Goal: Book appointment/travel/reservation

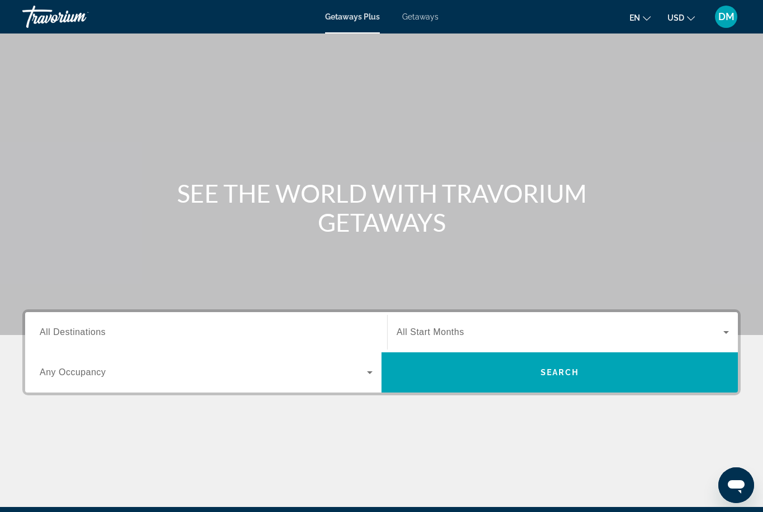
click at [371, 375] on icon "Search widget" at bounding box center [369, 372] width 13 height 13
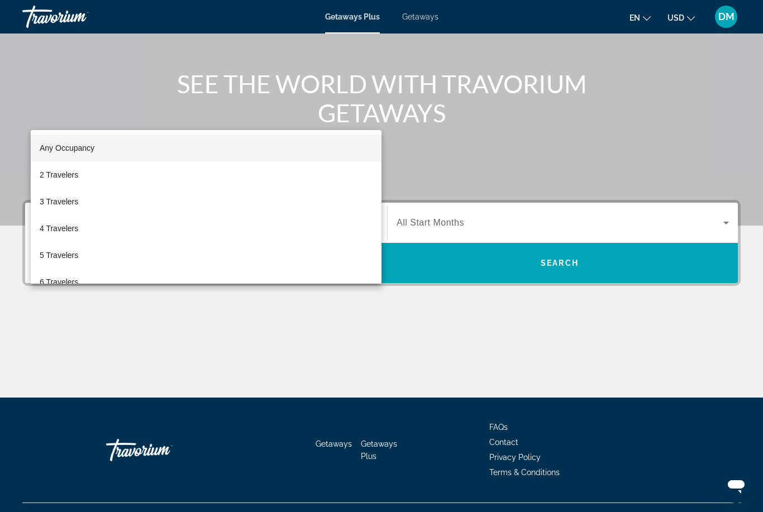
scroll to position [132, 0]
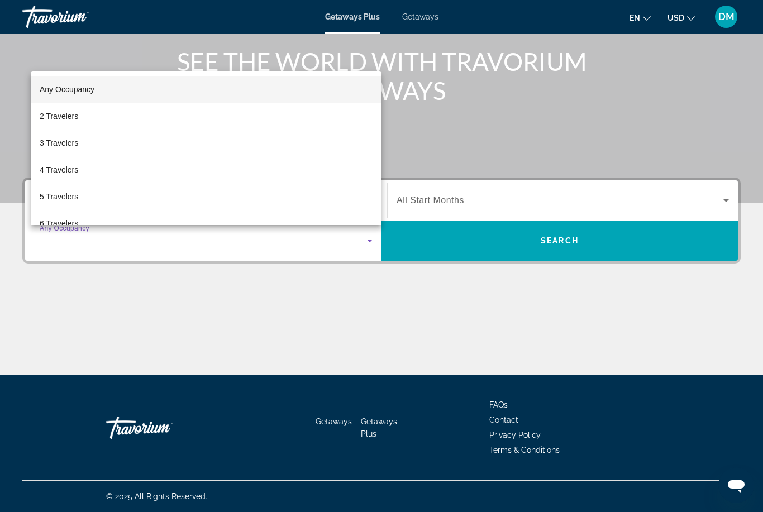
click at [176, 117] on mat-option "2 Travelers" at bounding box center [206, 116] width 351 height 27
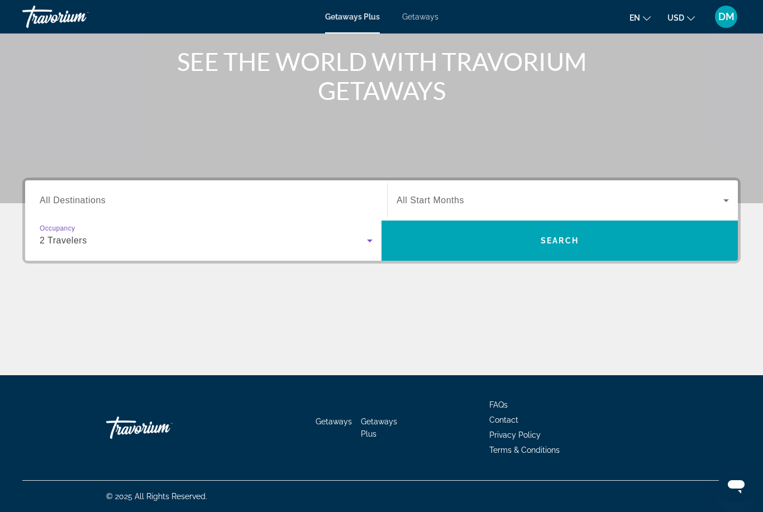
click at [355, 206] on input "Destination All Destinations" at bounding box center [206, 200] width 333 height 13
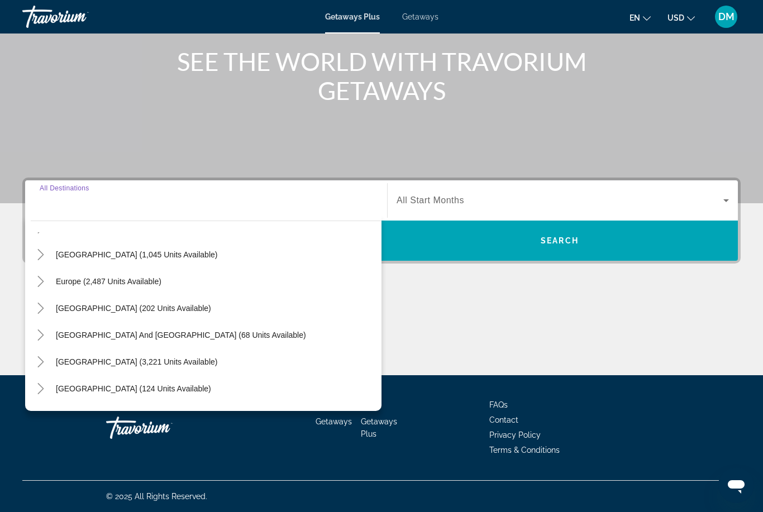
scroll to position [103, 0]
click at [164, 282] on span "Search widget" at bounding box center [108, 282] width 117 height 27
type input "**********"
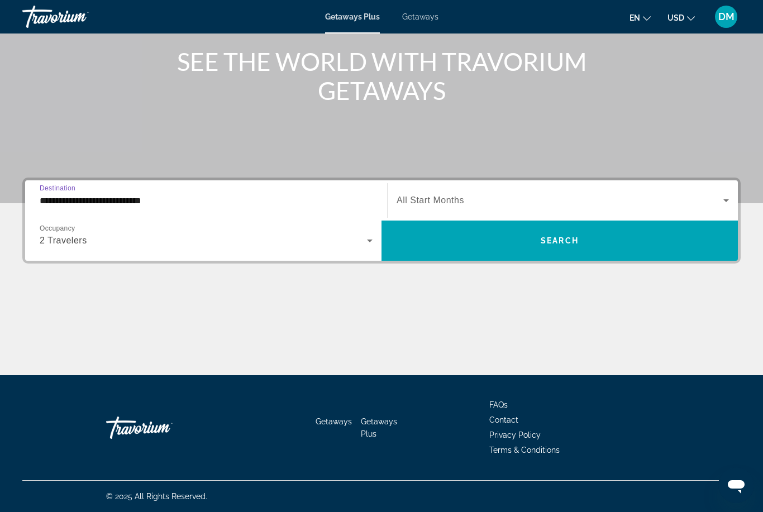
click at [686, 204] on span "Search widget" at bounding box center [559, 200] width 327 height 13
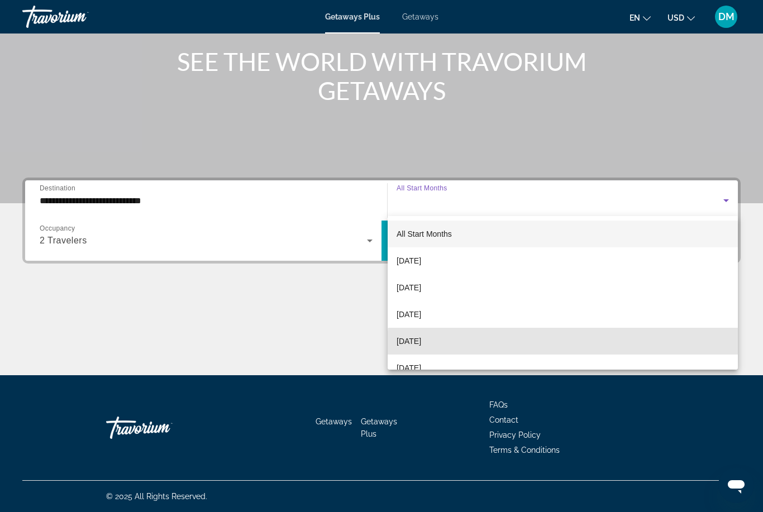
click at [595, 347] on mat-option "[DATE]" at bounding box center [563, 341] width 350 height 27
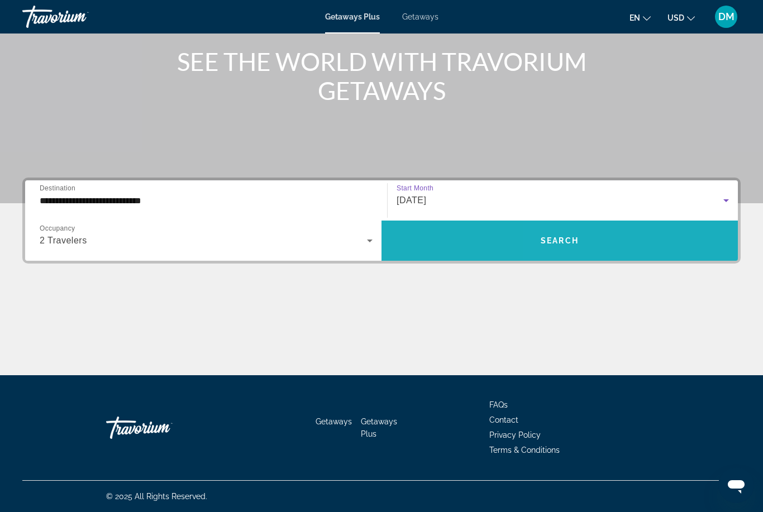
click at [656, 246] on span "Search widget" at bounding box center [559, 240] width 356 height 27
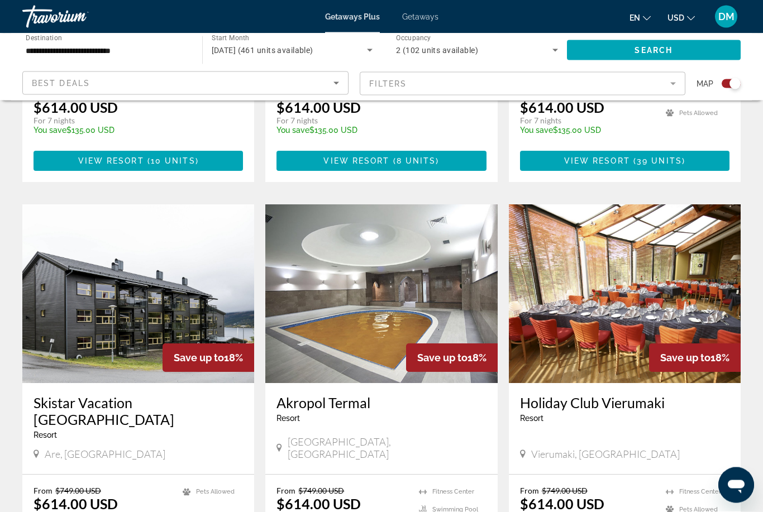
scroll to position [1485, 0]
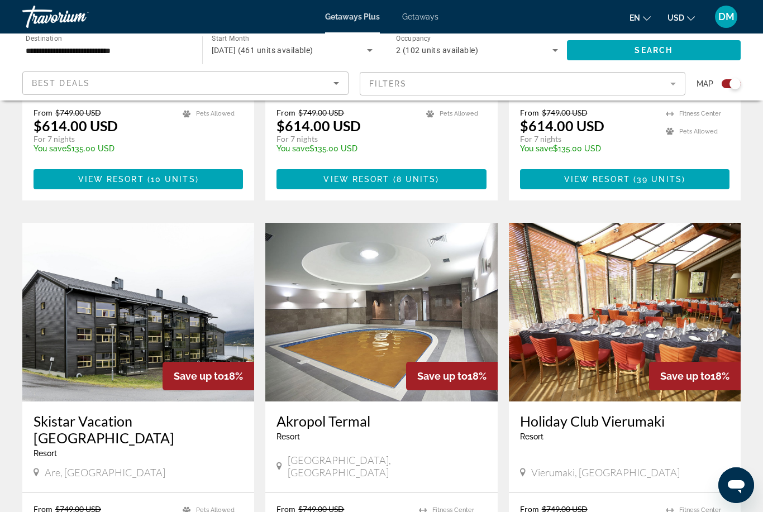
click at [644, 295] on img "Main content" at bounding box center [625, 312] width 232 height 179
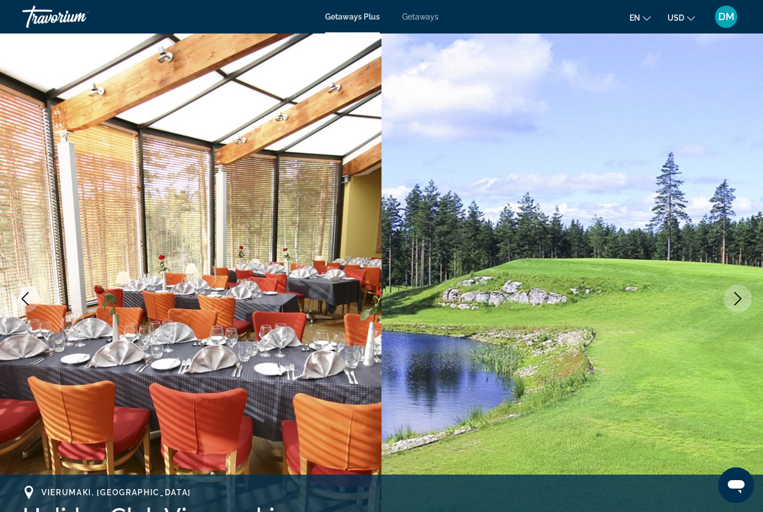
click at [735, 309] on button "Next image" at bounding box center [738, 299] width 28 height 28
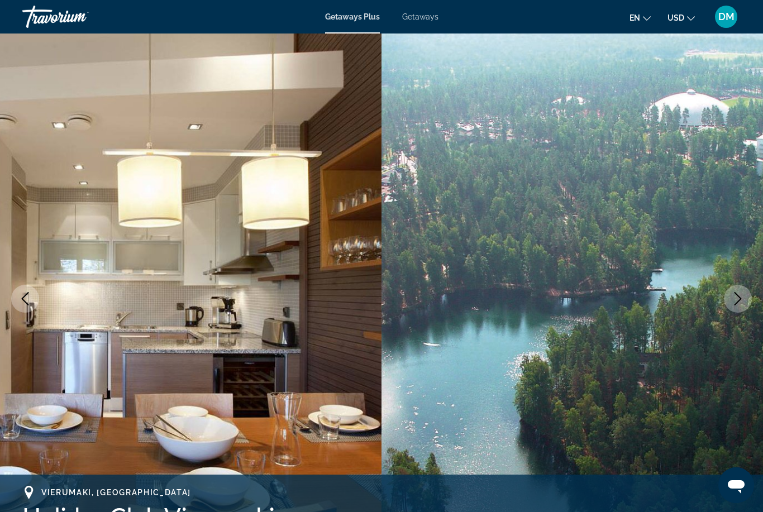
click at [730, 295] on button "Next image" at bounding box center [738, 299] width 28 height 28
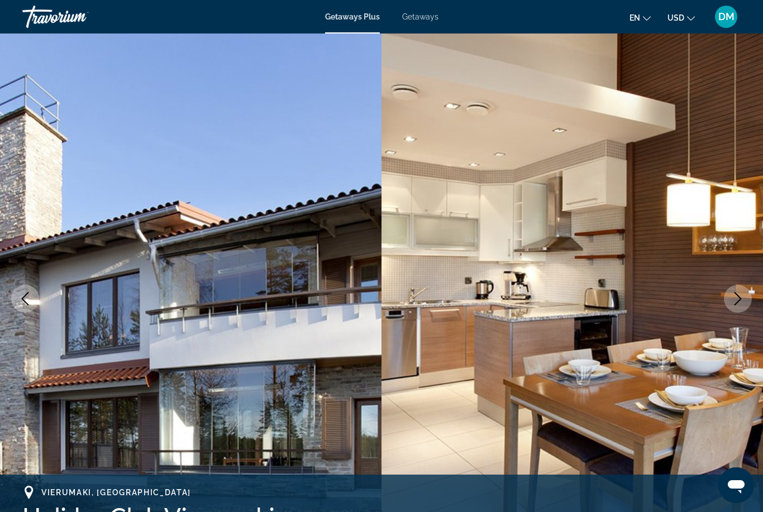
click at [732, 302] on icon "Next image" at bounding box center [737, 298] width 13 height 13
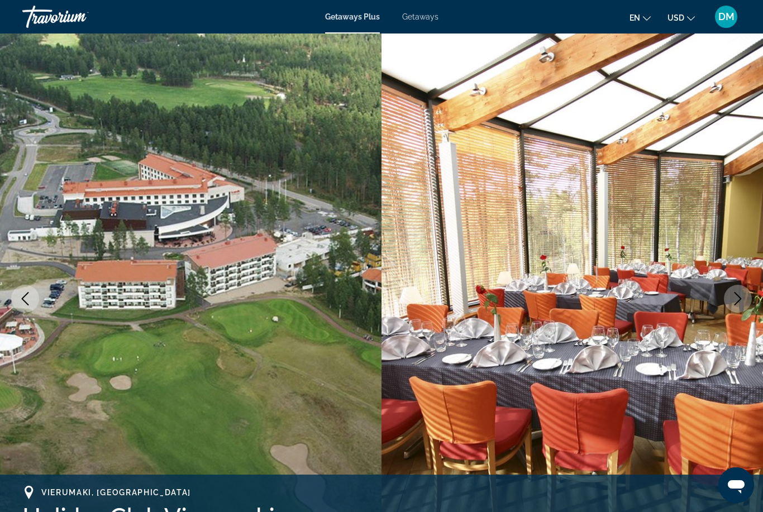
click at [737, 300] on icon "Next image" at bounding box center [737, 298] width 13 height 13
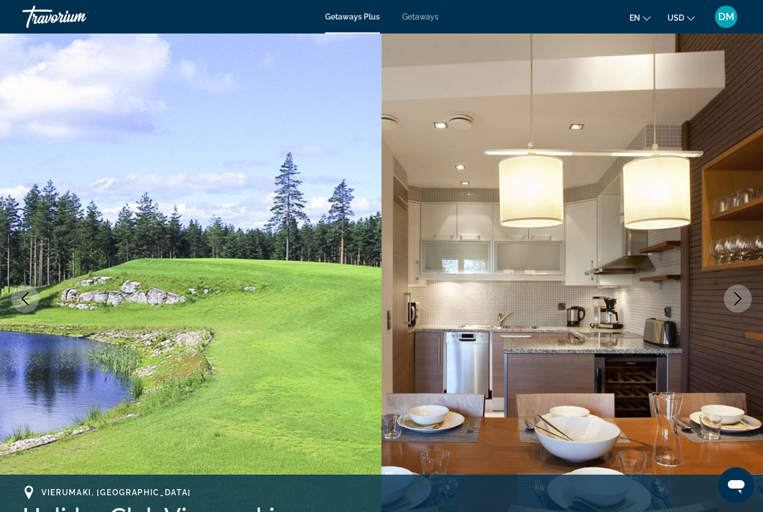
click at [734, 307] on button "Next image" at bounding box center [738, 299] width 28 height 28
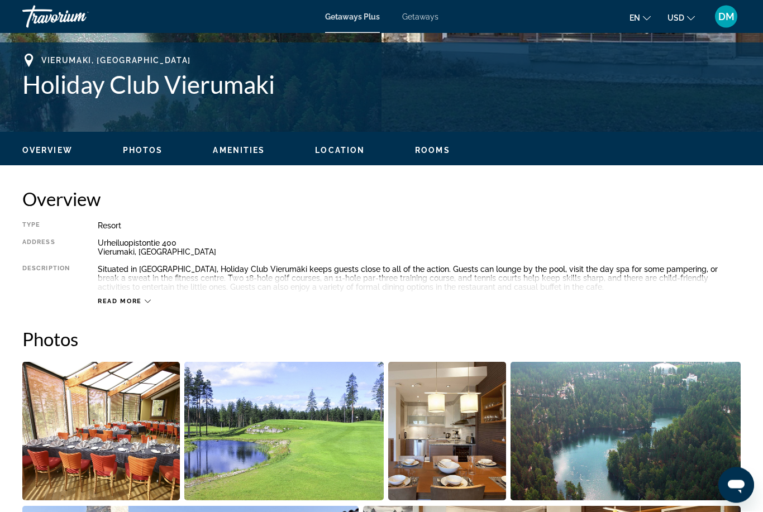
scroll to position [458, 0]
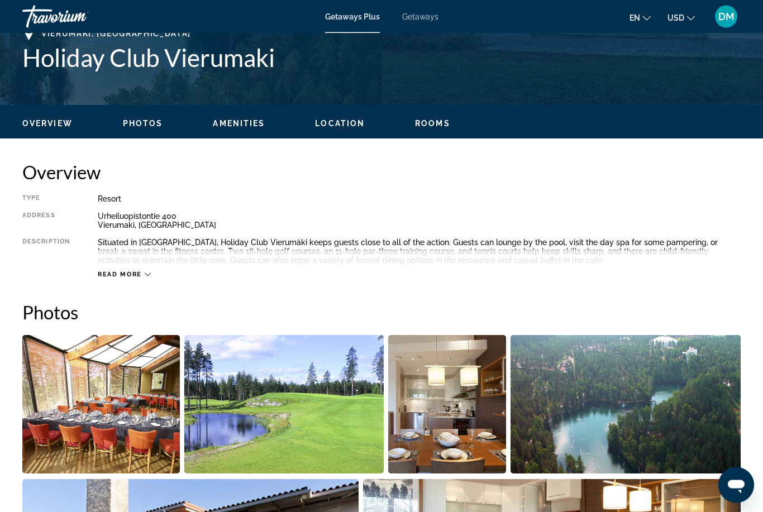
click at [133, 276] on span "Read more" at bounding box center [120, 274] width 44 height 7
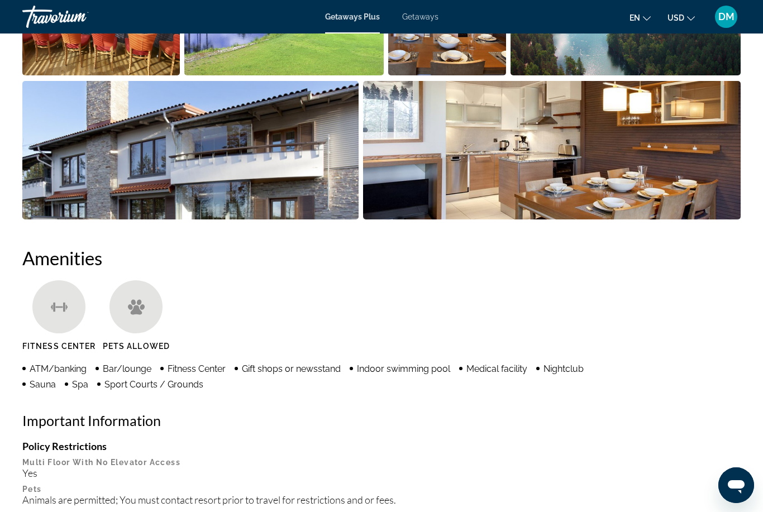
scroll to position [857, 0]
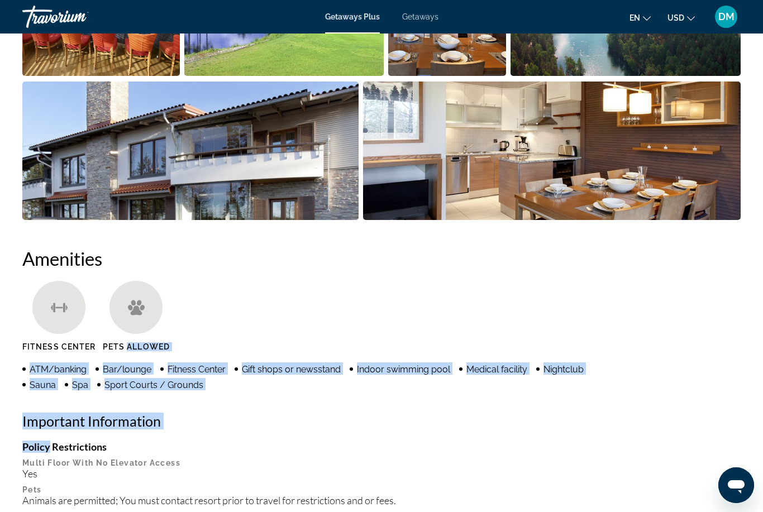
click at [691, 280] on div "Amenities [GEOGRAPHIC_DATA] Pets Allowed ATM/banking Bar/lounge Fitness Center …" at bounding box center [381, 477] width 718 height 460
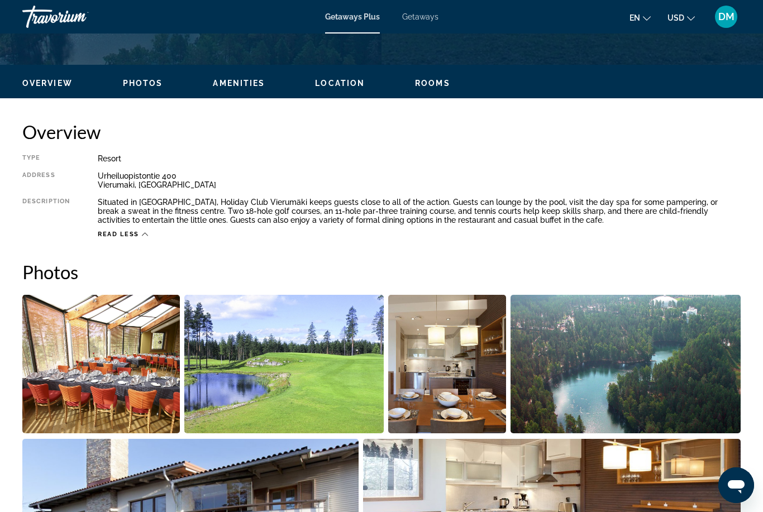
scroll to position [457, 0]
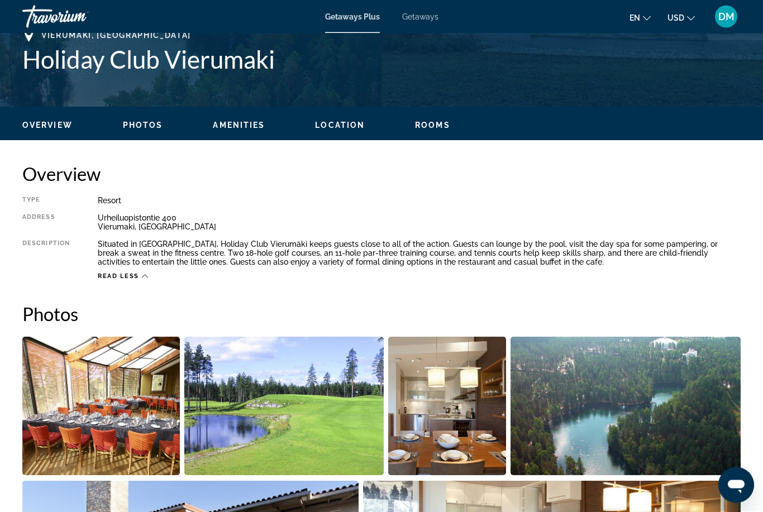
scroll to position [36, 0]
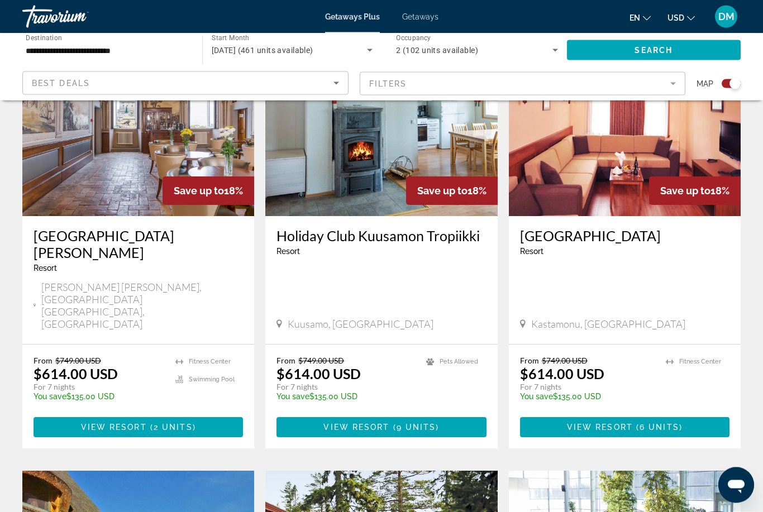
click at [66, 181] on img "Main content" at bounding box center [138, 127] width 232 height 179
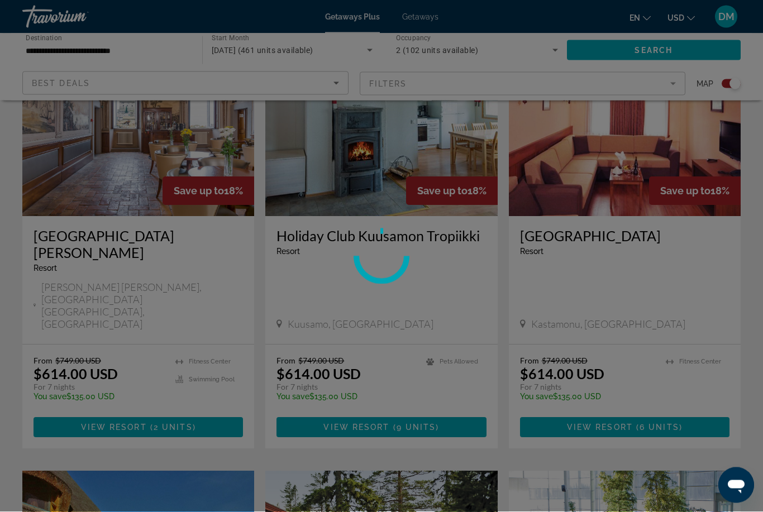
scroll to position [448, 0]
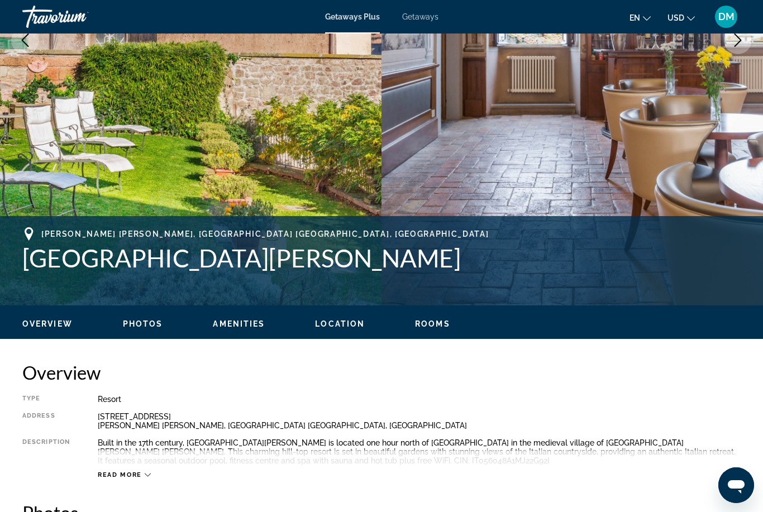
scroll to position [234, 0]
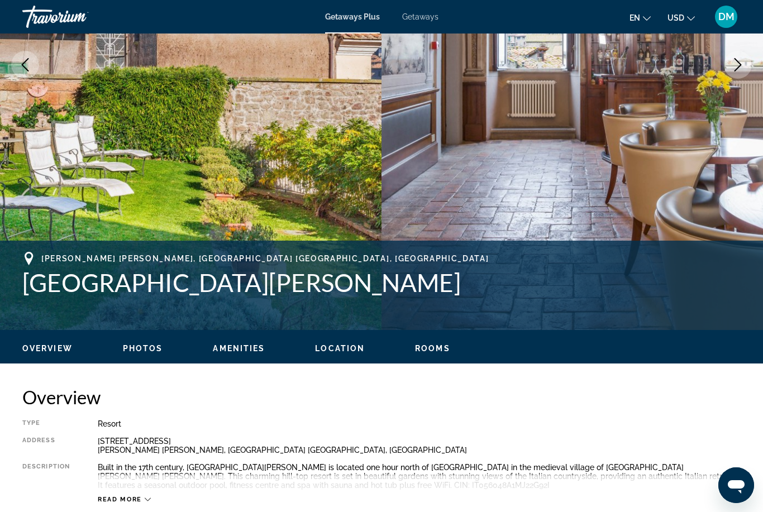
click at [128, 340] on div "Overview Photos Amenities Location Rooms Search" at bounding box center [381, 347] width 763 height 35
click at [133, 344] on span "Photos" at bounding box center [143, 348] width 40 height 9
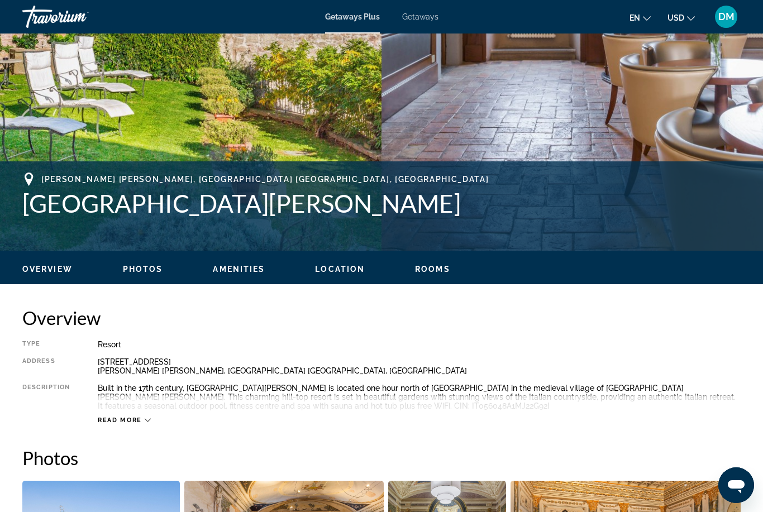
scroll to position [693, 0]
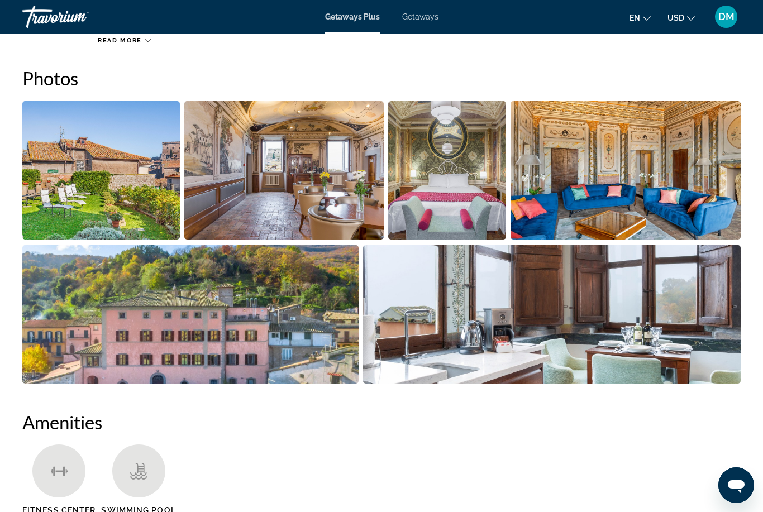
click at [695, 183] on img "Open full-screen image slider" at bounding box center [625, 170] width 230 height 138
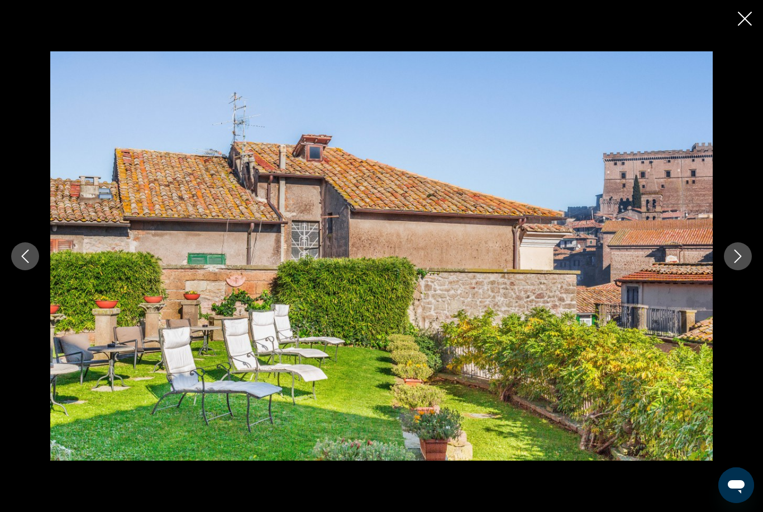
click at [740, 263] on icon "Next image" at bounding box center [737, 256] width 13 height 13
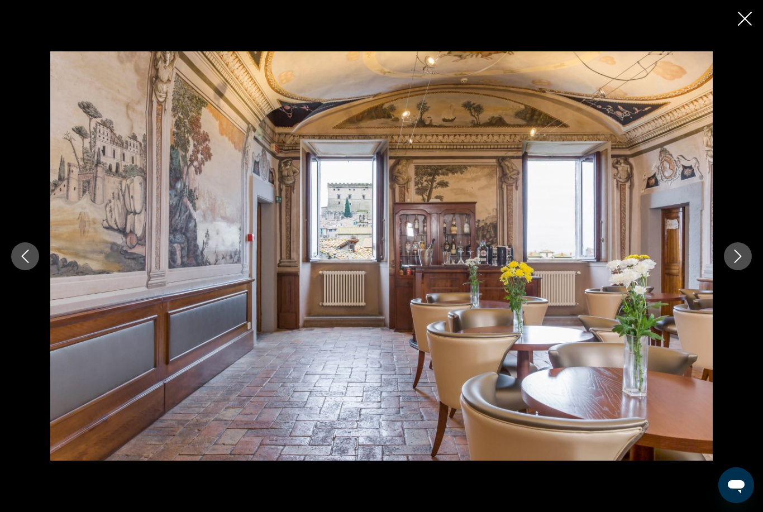
click at [727, 270] on button "Next image" at bounding box center [738, 256] width 28 height 28
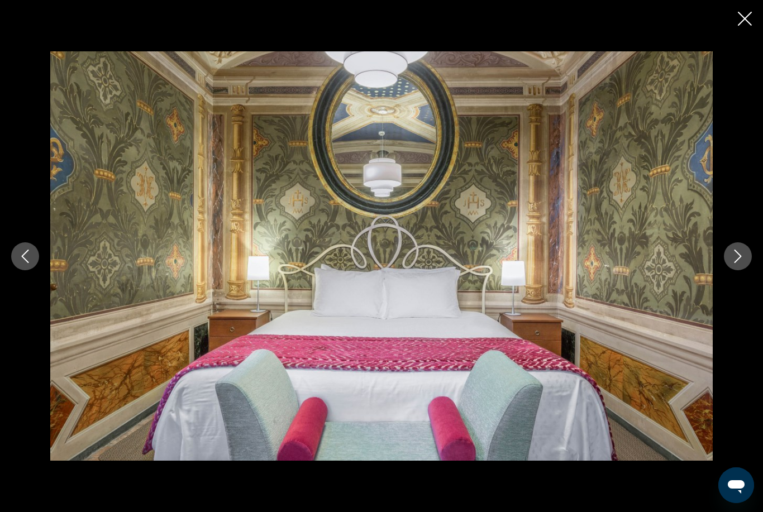
click at [728, 270] on button "Next image" at bounding box center [738, 256] width 28 height 28
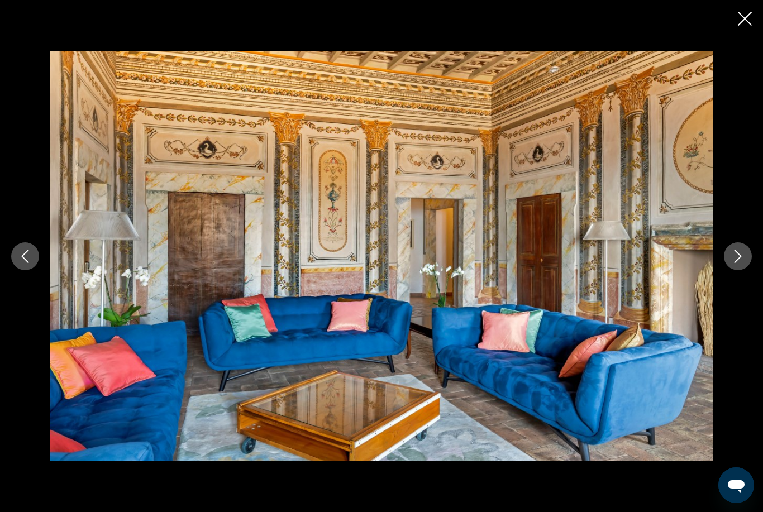
click at [733, 270] on button "Next image" at bounding box center [738, 256] width 28 height 28
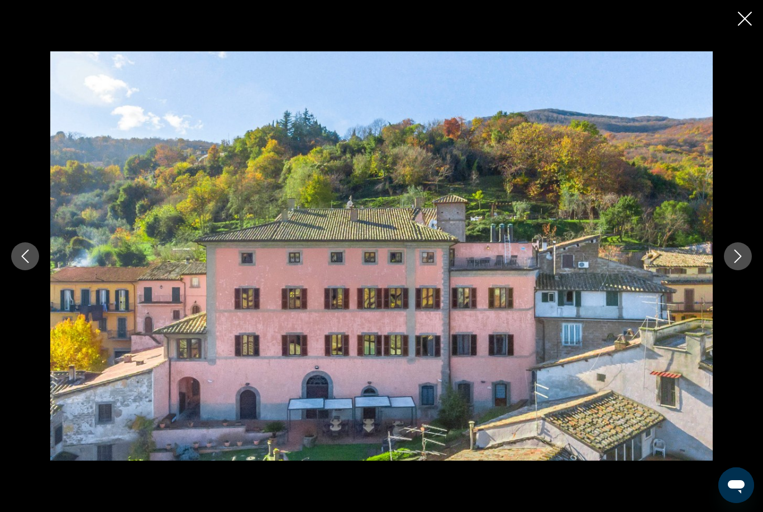
click at [732, 270] on button "Next image" at bounding box center [738, 256] width 28 height 28
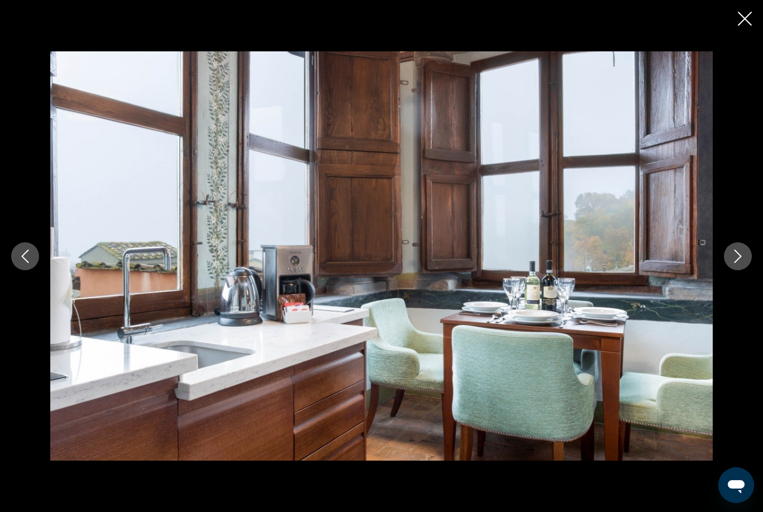
click at [729, 270] on button "Next image" at bounding box center [738, 256] width 28 height 28
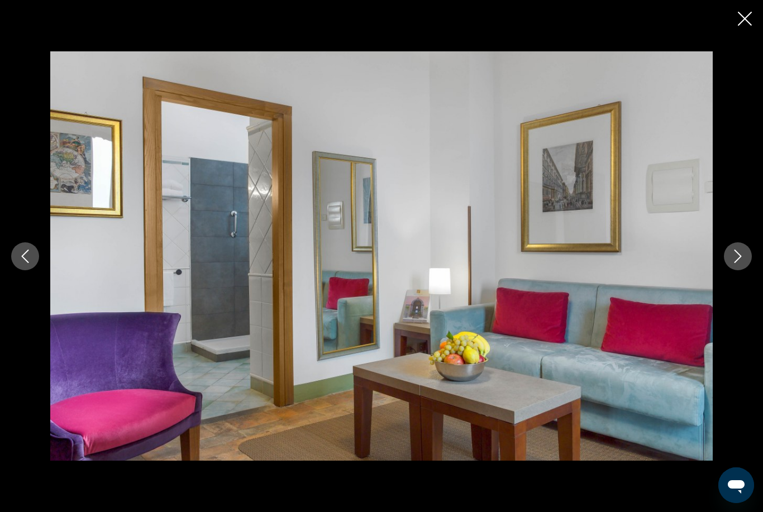
click at [726, 285] on div "prev next" at bounding box center [381, 256] width 763 height 410
click at [738, 263] on icon "Next image" at bounding box center [737, 256] width 13 height 13
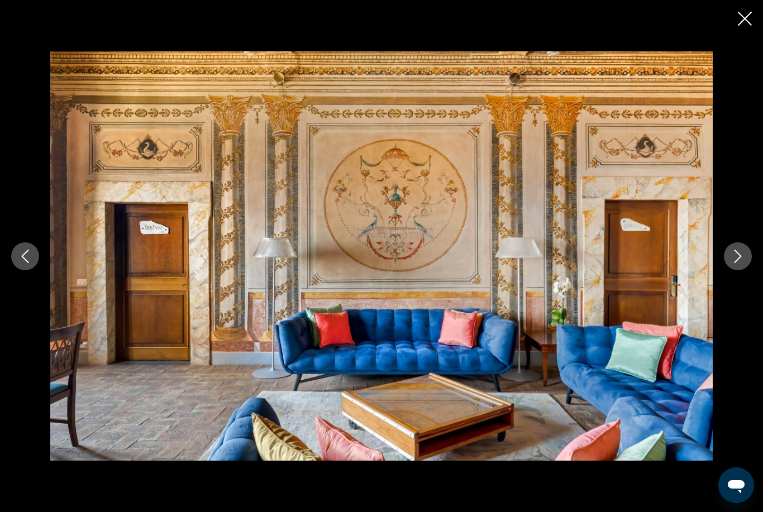
click at [734, 270] on button "Next image" at bounding box center [738, 256] width 28 height 28
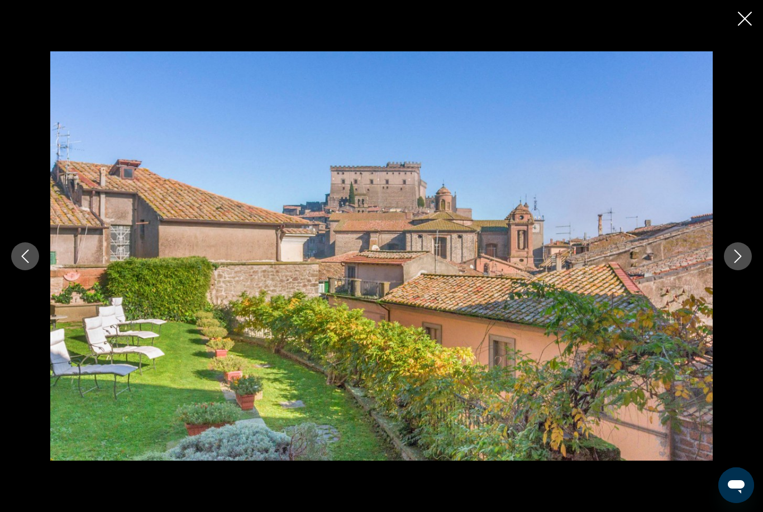
click at [734, 270] on button "Next image" at bounding box center [738, 256] width 28 height 28
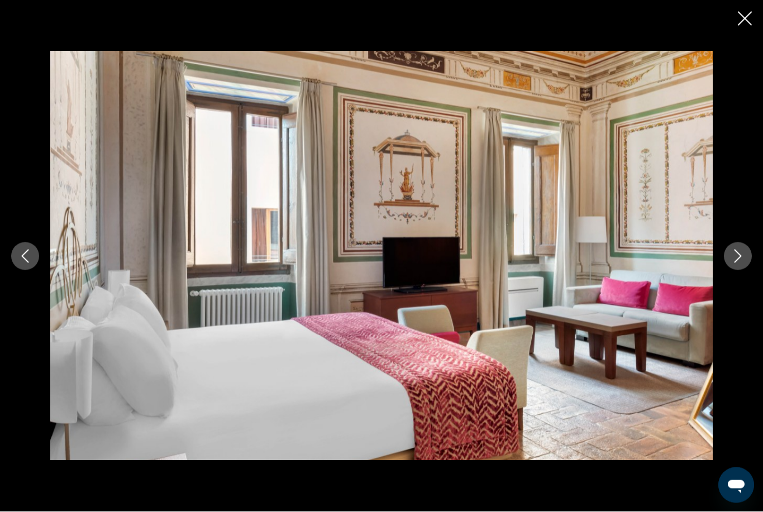
scroll to position [1029, 0]
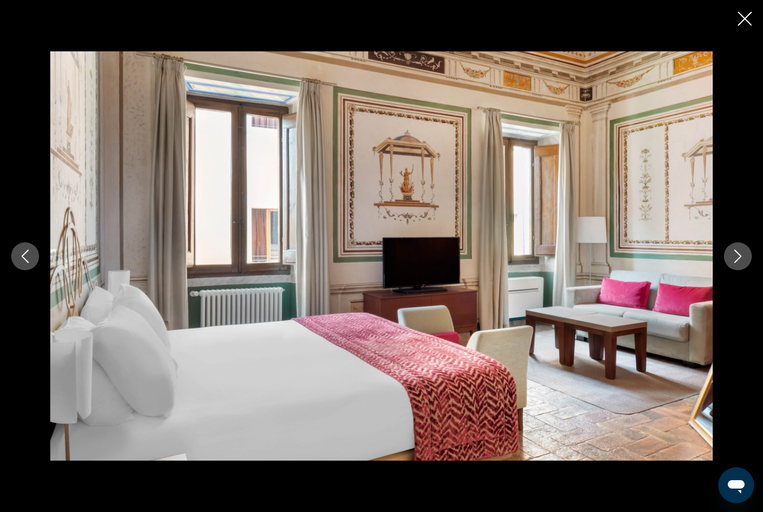
click at [738, 263] on icon "Next image" at bounding box center [737, 256] width 7 height 13
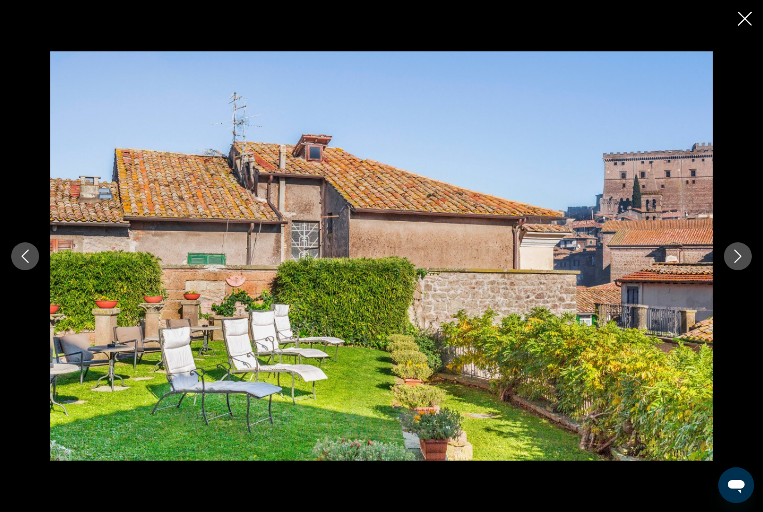
click at [739, 1] on div "prev next" at bounding box center [381, 256] width 763 height 512
click at [747, 20] on icon "Close slideshow" at bounding box center [745, 19] width 14 height 14
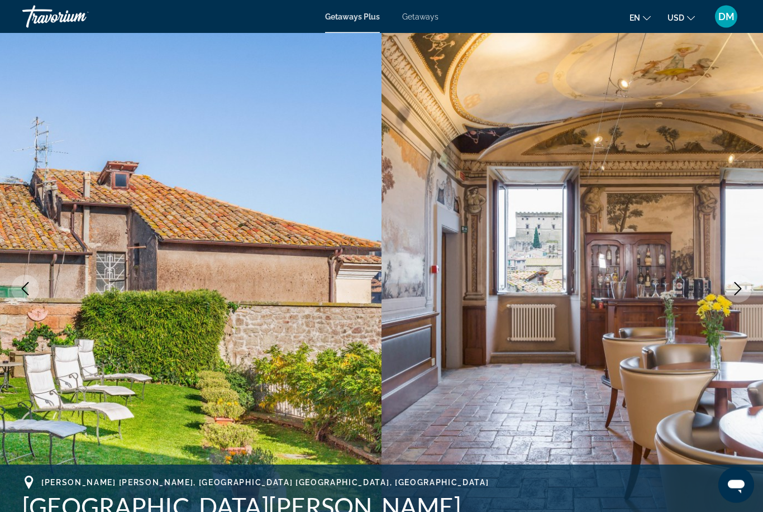
scroll to position [0, 0]
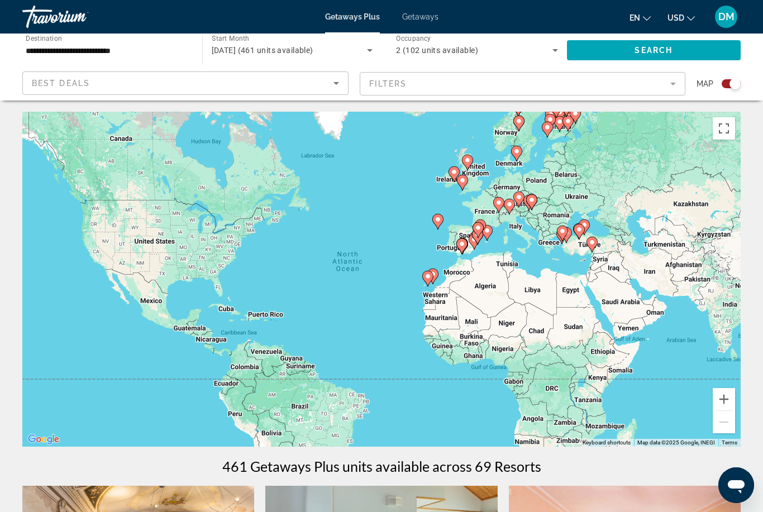
click at [102, 78] on div "Best Deals" at bounding box center [183, 83] width 302 height 13
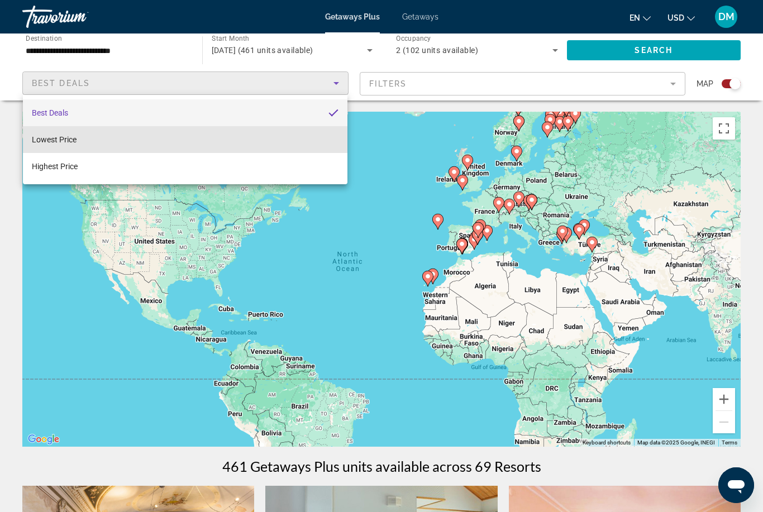
click at [85, 140] on mat-option "Lowest Price" at bounding box center [185, 139] width 324 height 27
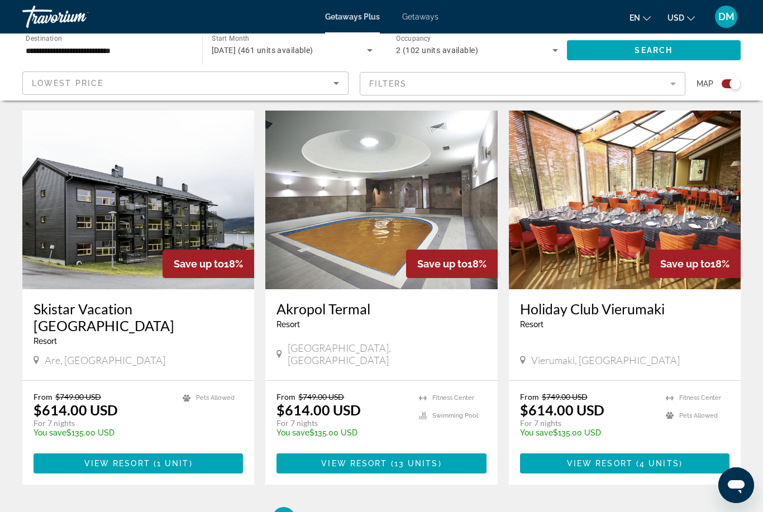
scroll to position [1594, 0]
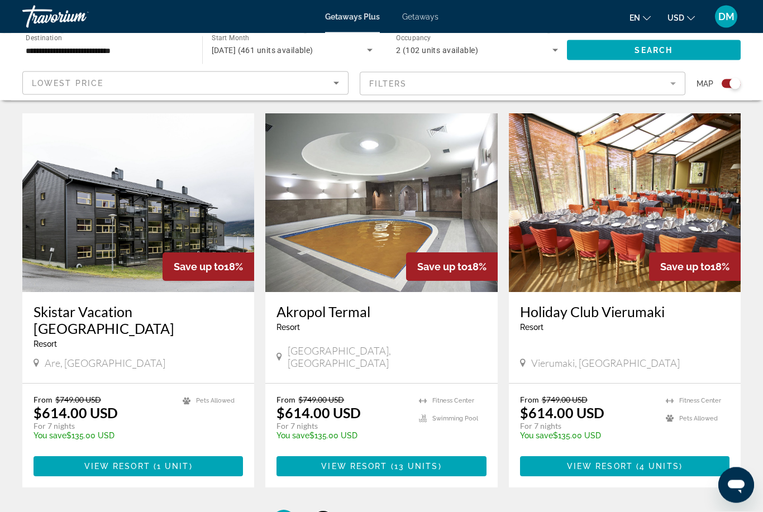
click at [331, 511] on link "page 2" at bounding box center [323, 522] width 20 height 20
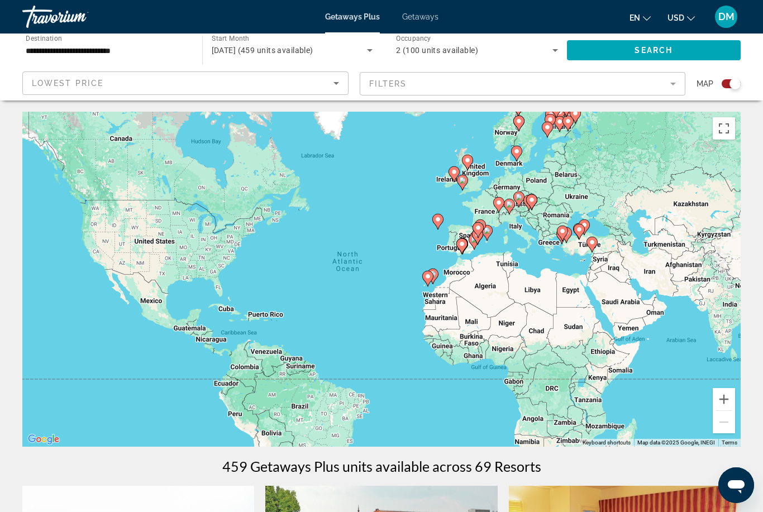
click at [463, 7] on div "en English Español Français Italiano Português русский USD USD ($) MXN (Mex$) C…" at bounding box center [595, 16] width 291 height 23
click at [421, 20] on span "Getaways" at bounding box center [420, 16] width 36 height 9
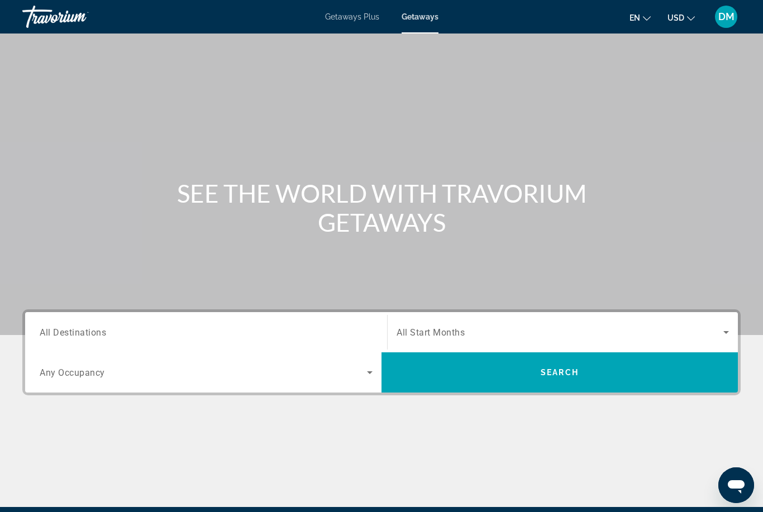
click at [433, 334] on span "All Start Months" at bounding box center [430, 332] width 68 height 11
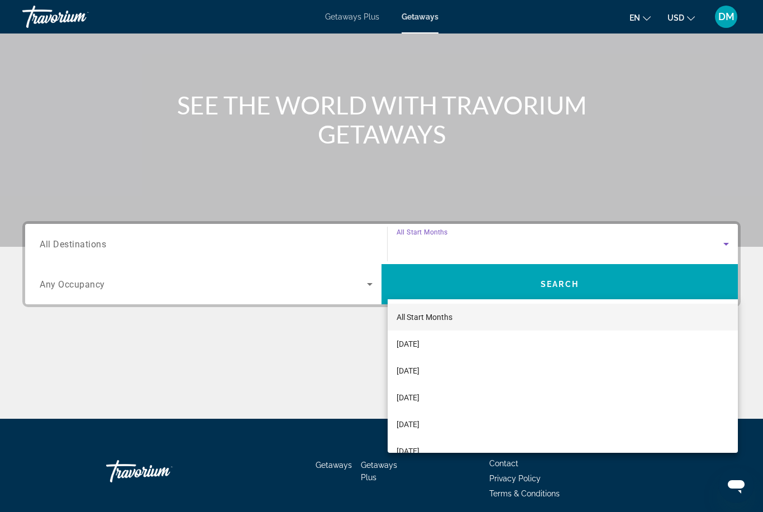
scroll to position [132, 0]
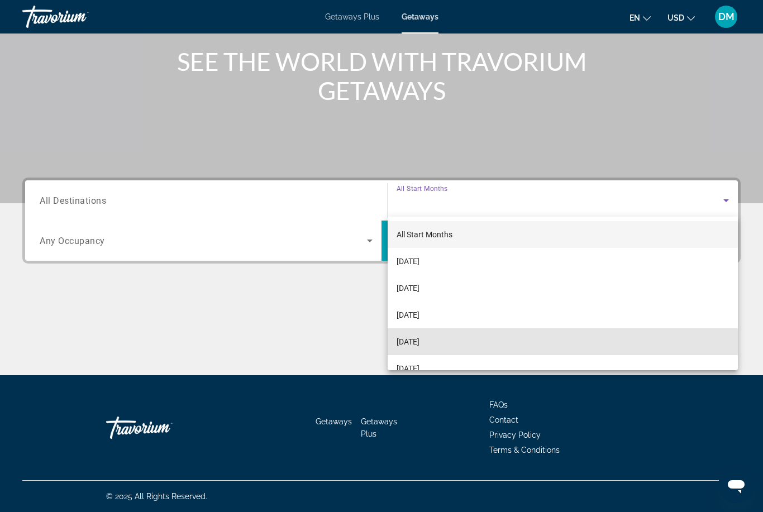
click at [419, 346] on span "[DATE]" at bounding box center [407, 341] width 23 height 13
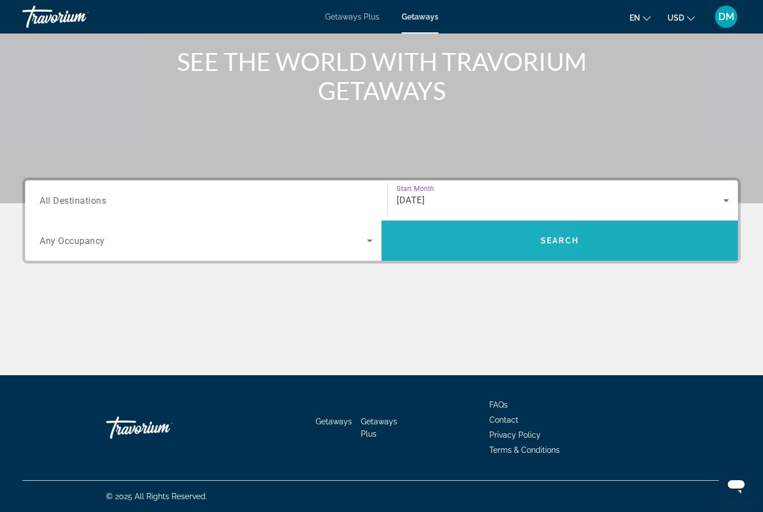
click at [446, 241] on span "Search widget" at bounding box center [559, 240] width 356 height 27
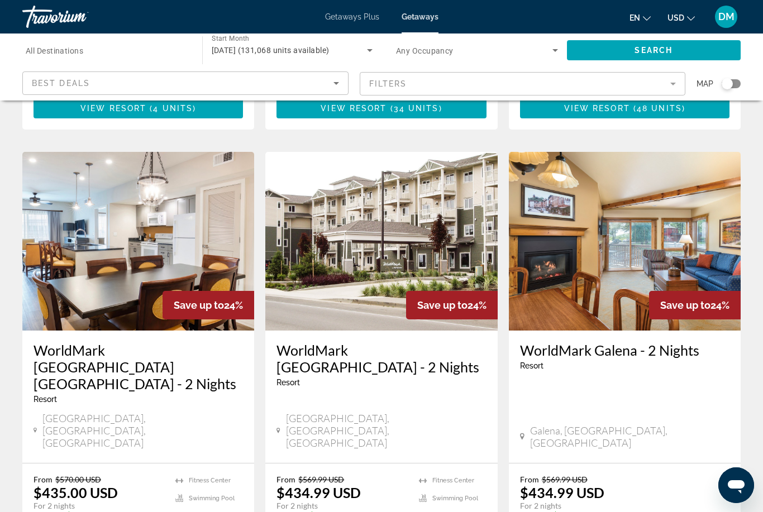
scroll to position [1251, 0]
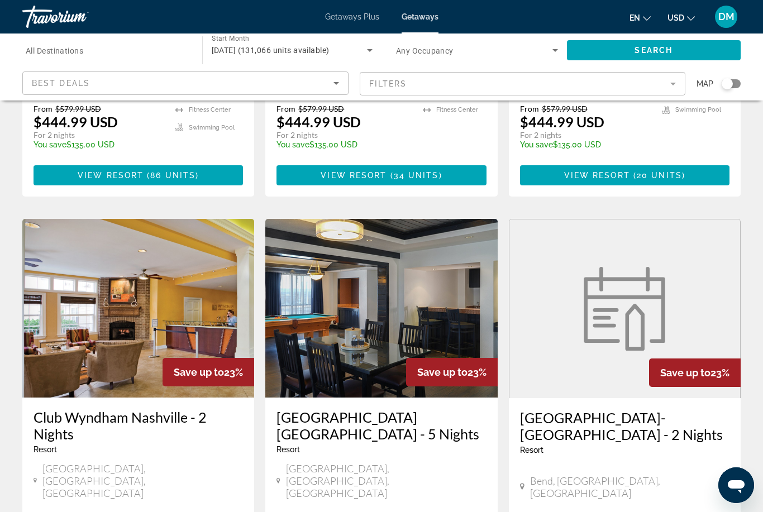
scroll to position [840, 0]
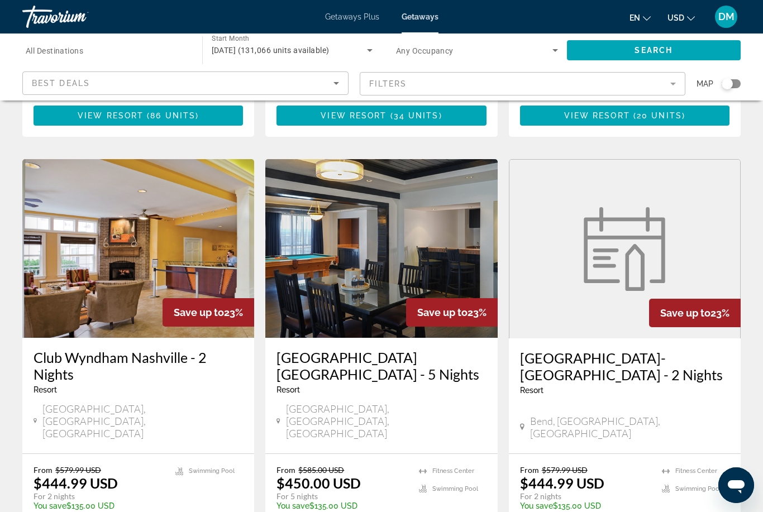
click at [658, 207] on img "Main content" at bounding box center [624, 249] width 95 height 84
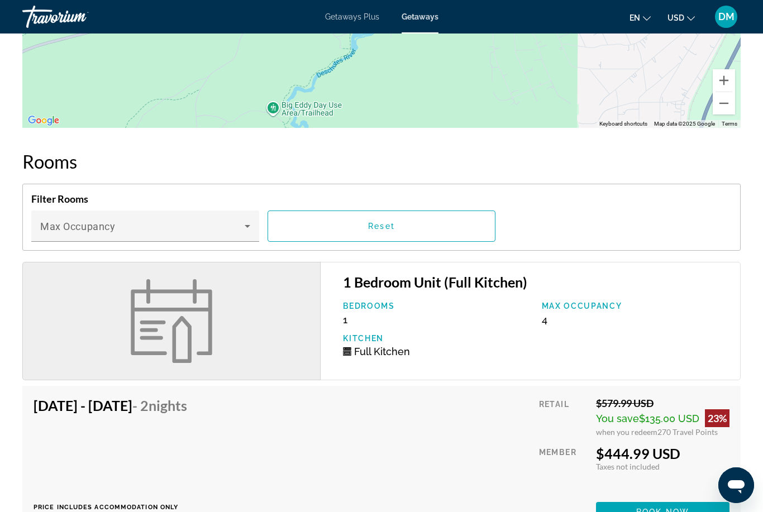
scroll to position [1136, 0]
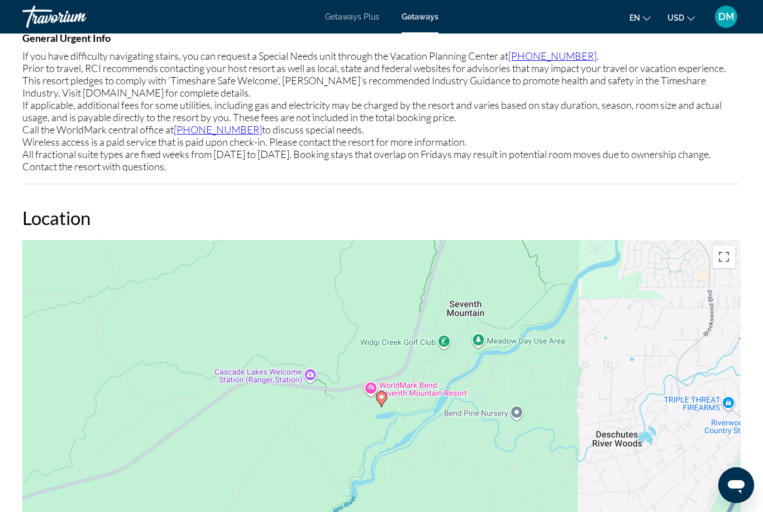
scroll to position [36, 0]
